Goal: Navigation & Orientation: Find specific page/section

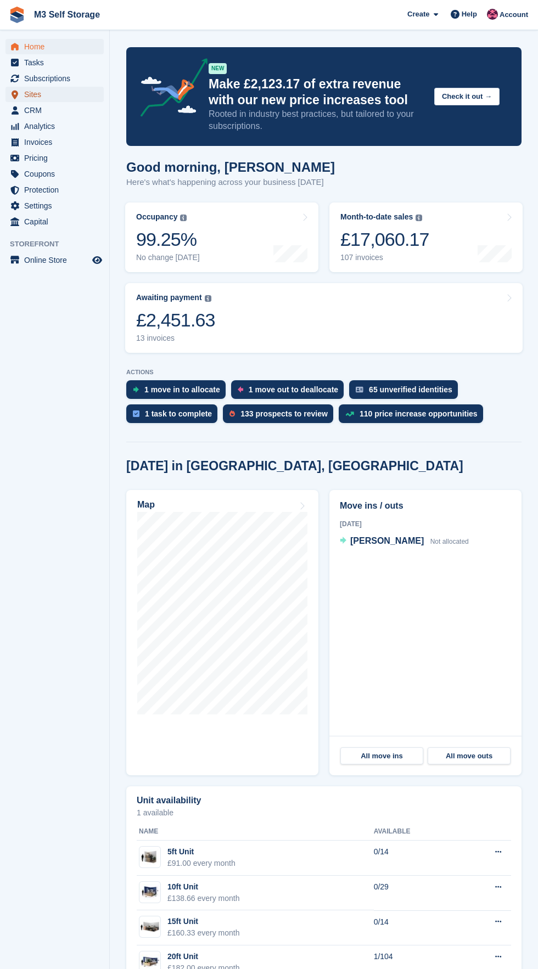
click at [82, 99] on span "Sites" at bounding box center [57, 94] width 66 height 15
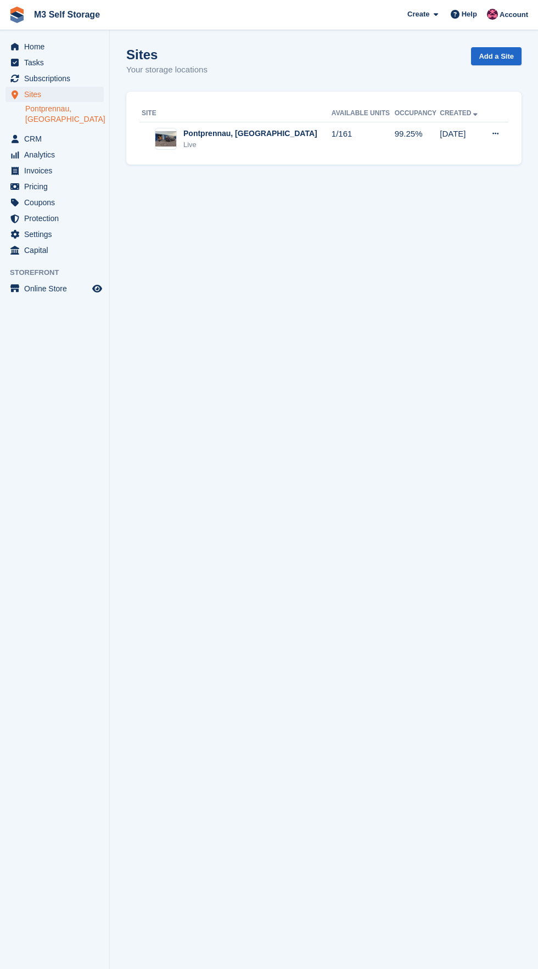
click at [95, 108] on link "Pontprennau, [GEOGRAPHIC_DATA]" at bounding box center [64, 114] width 78 height 21
click at [83, 109] on link "Pontprennau, [GEOGRAPHIC_DATA]" at bounding box center [64, 114] width 78 height 21
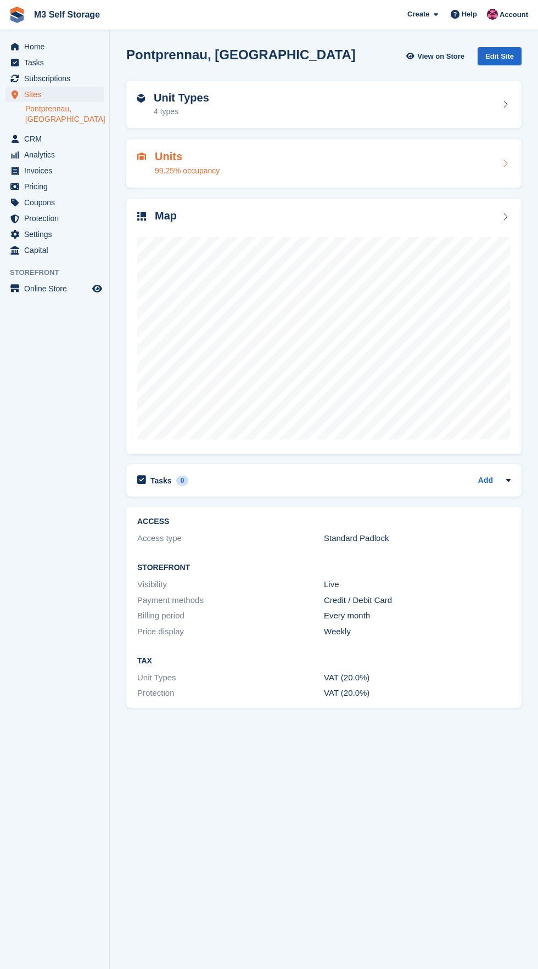
click at [322, 170] on div "Units 99.25% occupancy" at bounding box center [323, 163] width 373 height 26
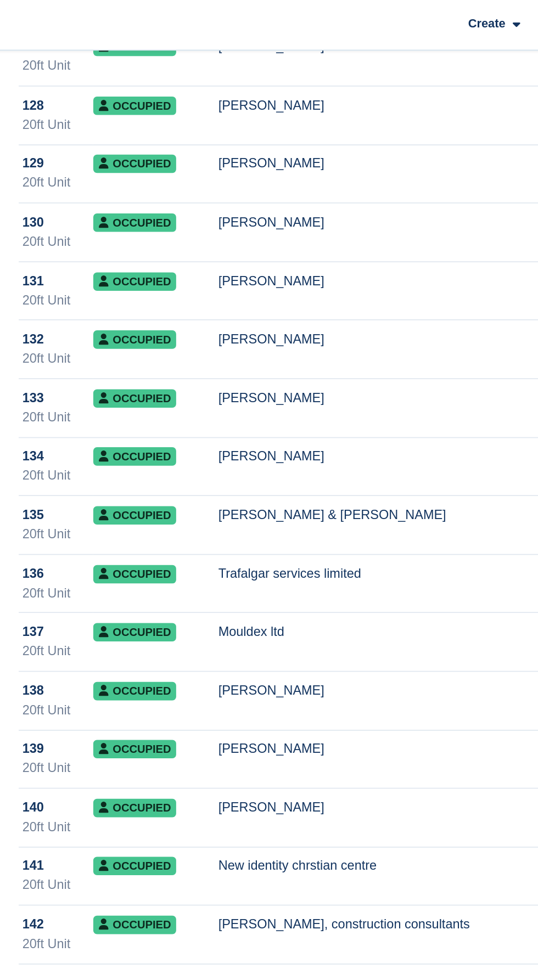
scroll to position [4067, 0]
